Goal: Browse casually

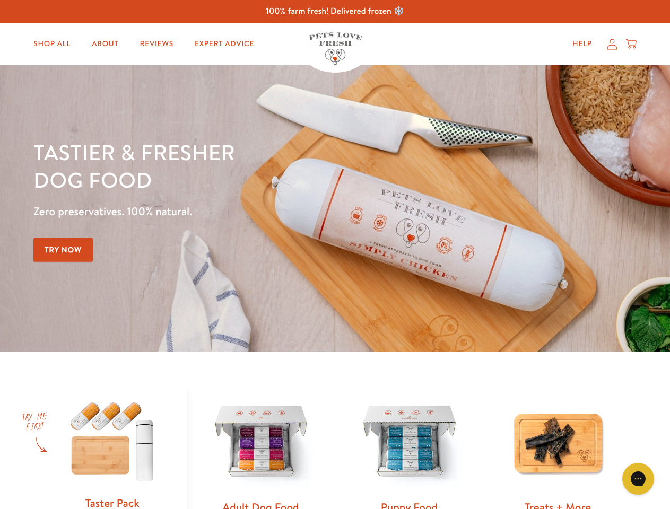
click at [335, 255] on div "Tastier & fresher dog food Zero preservatives. 100% natural. Try Now" at bounding box center [234, 208] width 402 height 140
click at [638, 479] on icon "Gorgias live chat" at bounding box center [638, 479] width 10 height 10
